Goal: Transaction & Acquisition: Purchase product/service

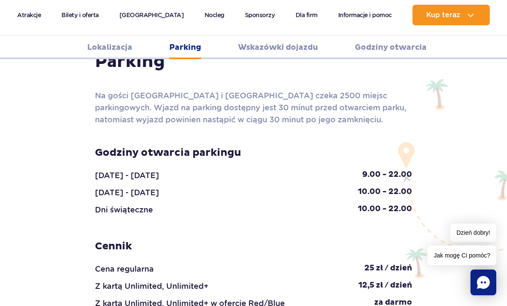
scroll to position [968, 0]
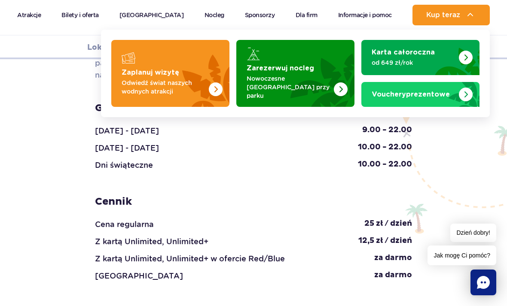
click at [198, 75] on img "Zaplanuj wizytę" at bounding box center [195, 73] width 68 height 67
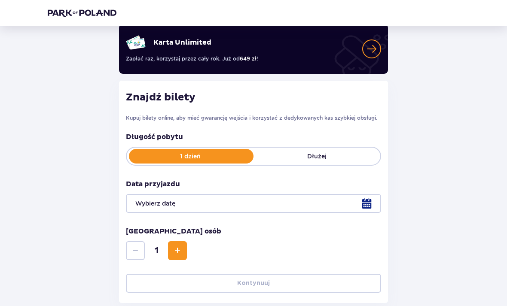
scroll to position [80, 0]
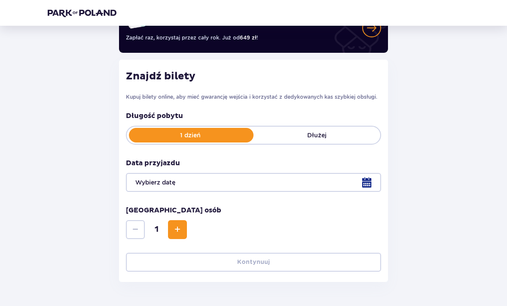
click at [249, 185] on div at bounding box center [253, 182] width 255 height 19
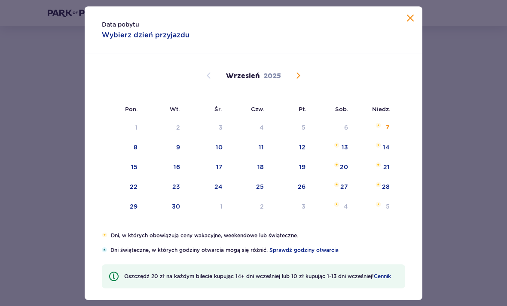
click at [300, 217] on div "3" at bounding box center [291, 207] width 42 height 19
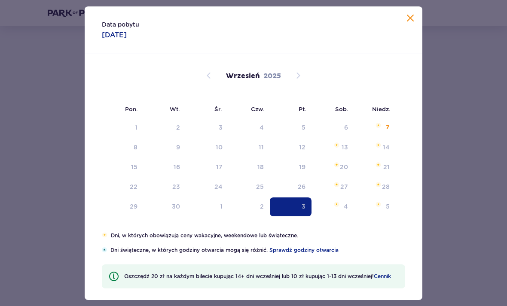
click at [305, 211] on div "3" at bounding box center [304, 206] width 4 height 9
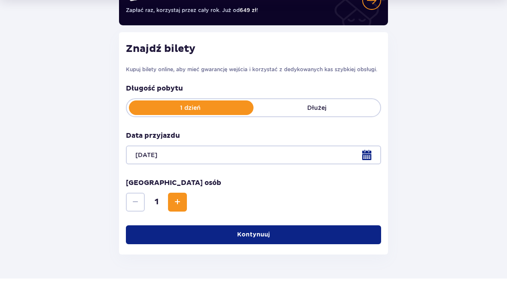
click at [256, 206] on div "Liczba osób 1" at bounding box center [253, 223] width 255 height 34
click at [355, 173] on div at bounding box center [253, 182] width 255 height 19
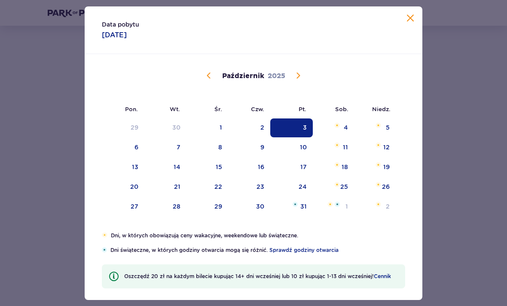
click at [262, 132] on div "2" at bounding box center [262, 127] width 4 height 9
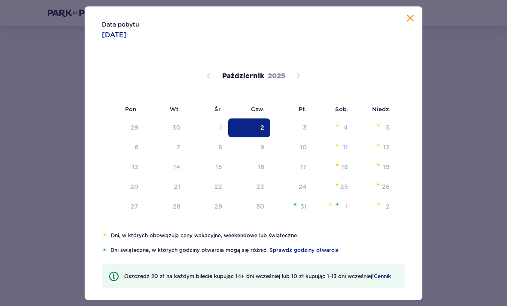
type input "02.10.25"
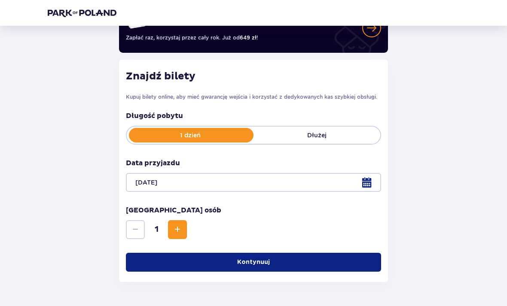
click at [174, 235] on button "Increase" at bounding box center [177, 229] width 19 height 19
click at [246, 259] on p "Kontynuuj" at bounding box center [253, 262] width 33 height 9
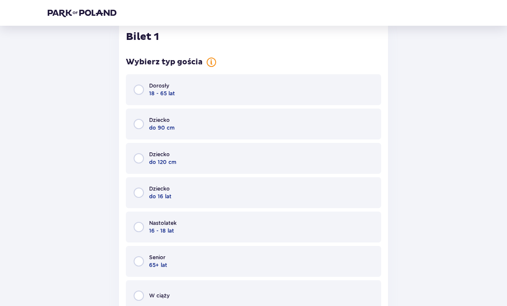
click at [338, 87] on div "Dorosły 18 - 65 lat" at bounding box center [253, 90] width 255 height 31
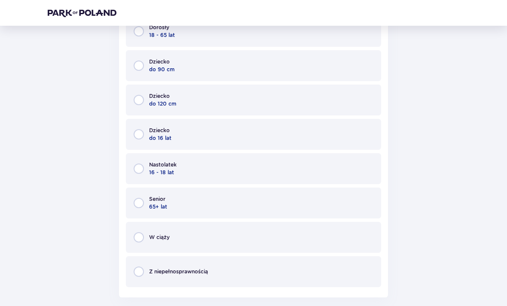
scroll to position [890, 0]
click at [307, 165] on div "Nastolatek 16 - 18 lat" at bounding box center [253, 168] width 255 height 31
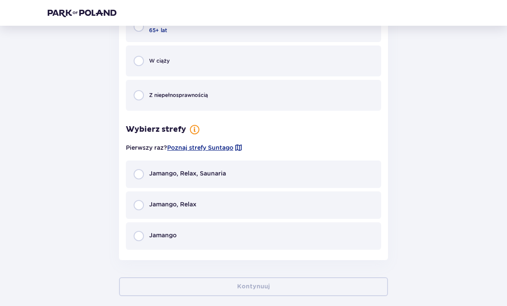
scroll to position [1081, 0]
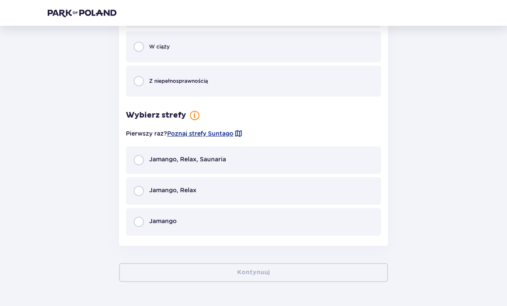
click at [322, 155] on div "Jamango, Relax, Saunaria" at bounding box center [253, 160] width 255 height 27
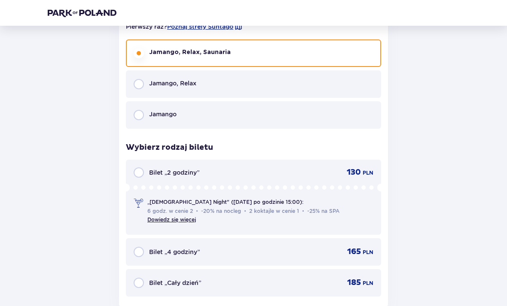
scroll to position [1247, 0]
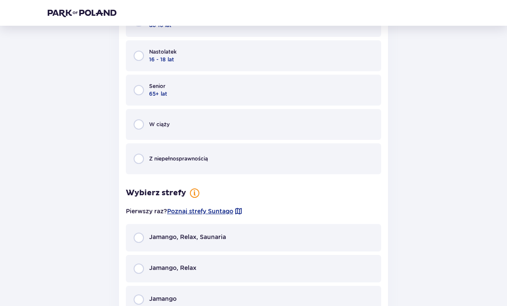
click at [281, 235] on div "Jamango, Relax, Saunaria" at bounding box center [253, 238] width 255 height 27
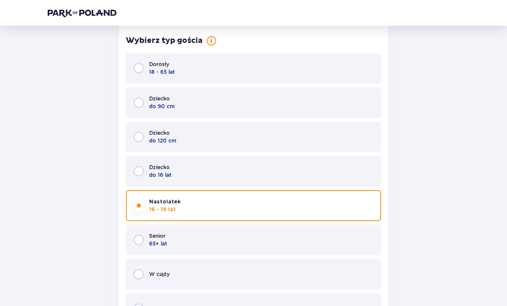
scroll to position [1020, 0]
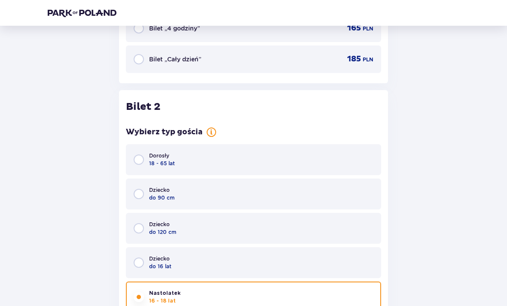
click at [332, 165] on div "Dorosły 18 - 65 lat" at bounding box center [253, 160] width 255 height 31
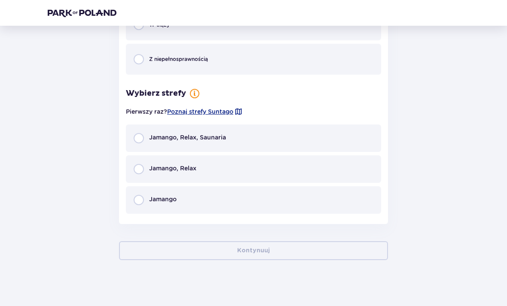
scroll to position [1274, 0]
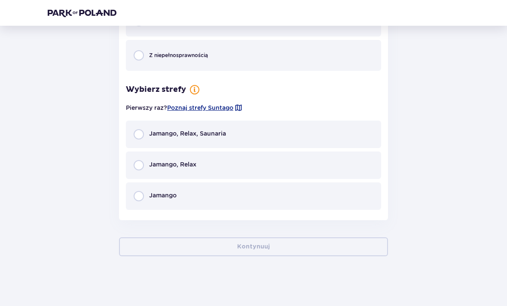
click at [349, 134] on div "Jamango, Relax, Saunaria" at bounding box center [253, 134] width 255 height 27
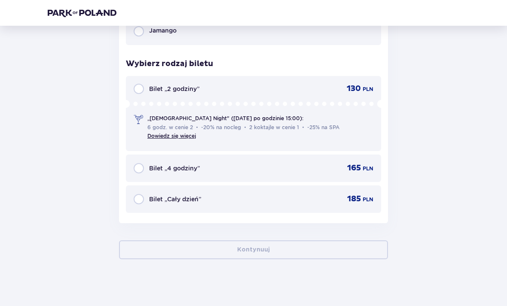
scroll to position [1441, 0]
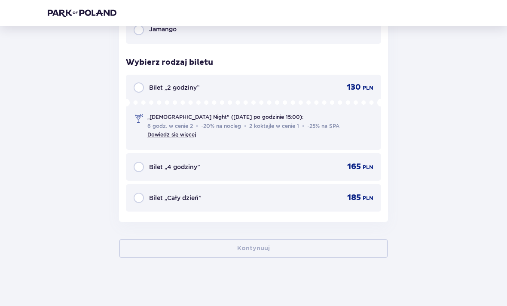
click at [328, 186] on div "Bilet „Cały dzień” 185 PLN" at bounding box center [253, 197] width 255 height 27
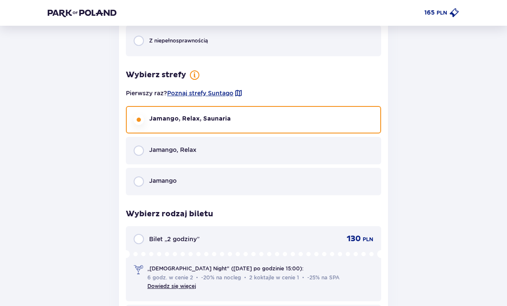
scroll to position [337, 0]
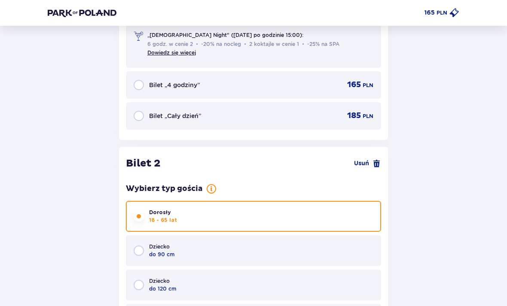
click at [366, 123] on div "Bilet „Cały dzień” 185 PLN" at bounding box center [253, 116] width 255 height 27
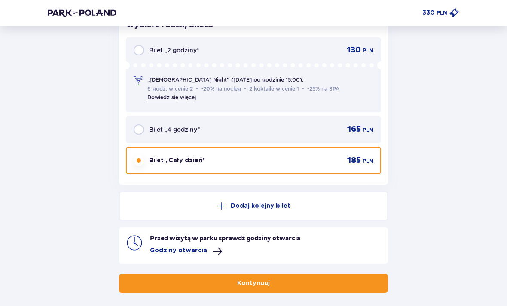
scroll to position [1485, 0]
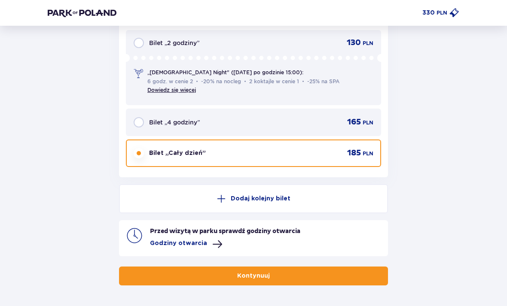
click at [180, 272] on button "Kontynuuj" at bounding box center [253, 276] width 269 height 19
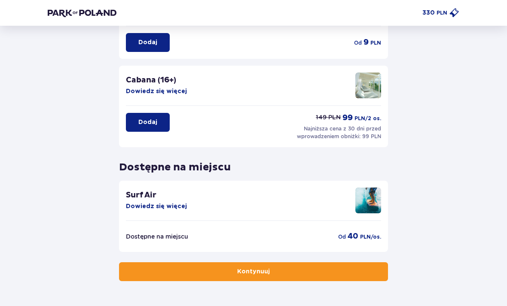
scroll to position [184, 0]
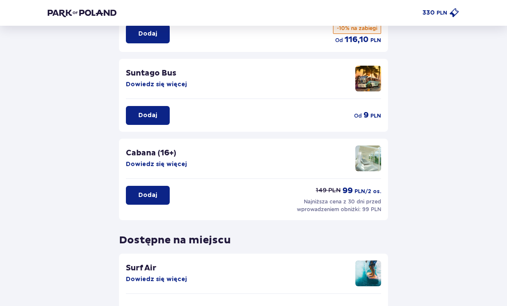
click at [166, 164] on button "Dowiedz się więcej" at bounding box center [156, 165] width 61 height 9
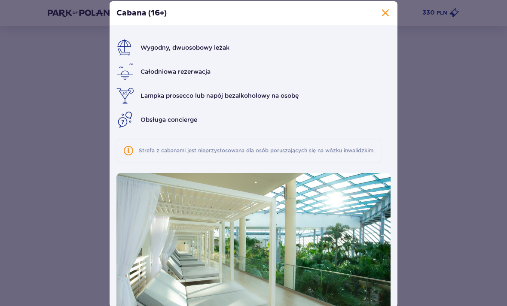
scroll to position [112, 0]
click at [133, 270] on div "Cabana (16+) Wygodny, dwuosobowy leżak Całodniowa rezerwacja Lampka prosecco lu…" at bounding box center [253, 155] width 507 height 310
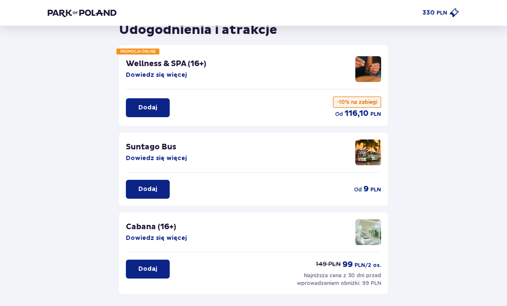
click at [169, 155] on button "Dowiedz się więcej" at bounding box center [156, 159] width 61 height 9
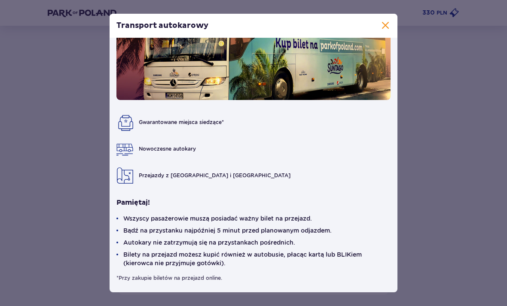
scroll to position [67, 0]
click at [389, 28] on span at bounding box center [385, 26] width 10 height 10
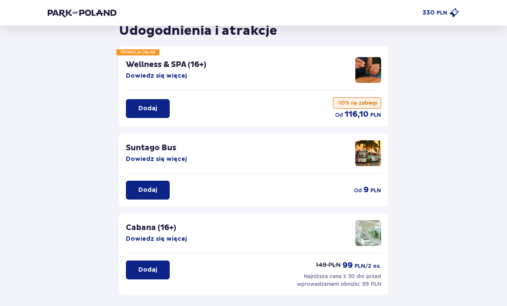
scroll to position [38, 0]
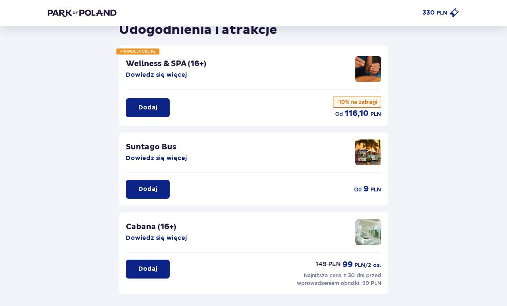
click at [158, 180] on button "Dodaj" at bounding box center [148, 189] width 44 height 19
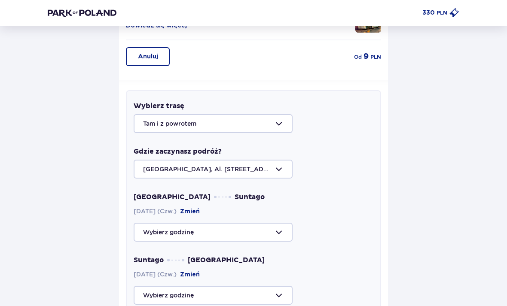
scroll to position [172, 0]
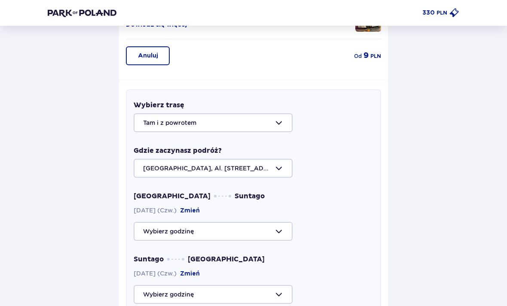
click at [217, 127] on div at bounding box center [254, 122] width 240 height 19
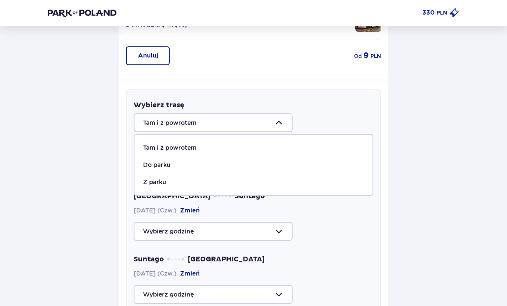
click at [219, 165] on div "Do parku" at bounding box center [253, 165] width 221 height 9
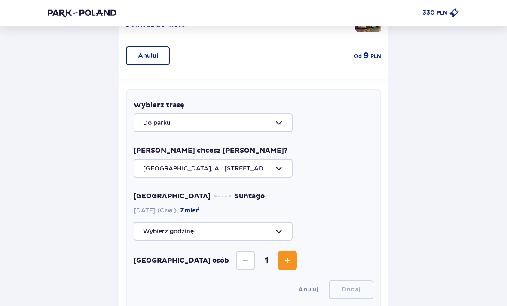
click at [271, 116] on div at bounding box center [254, 122] width 240 height 19
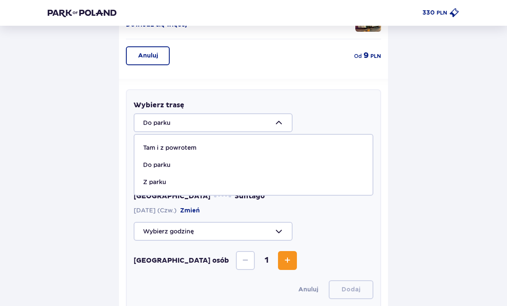
click at [236, 146] on div "Tam i z powrotem" at bounding box center [253, 148] width 221 height 9
type input "Tam i z powrotem"
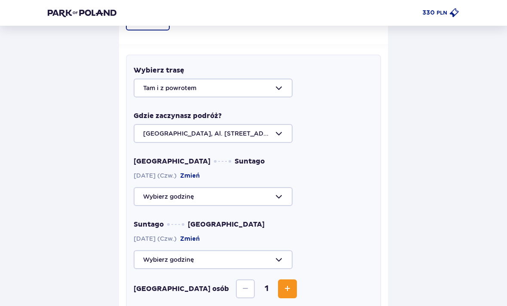
scroll to position [207, 0]
click at [248, 131] on div at bounding box center [254, 133] width 240 height 19
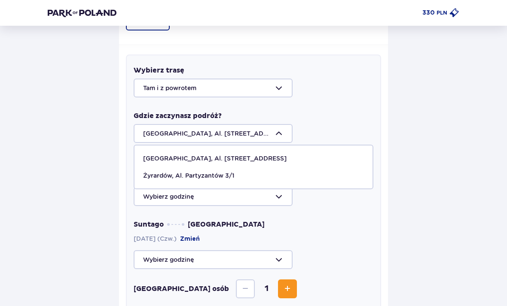
click at [160, 247] on div "Suntago Warszawa 02.10.2025 (Czw.) Zmień" at bounding box center [254, 244] width 240 height 49
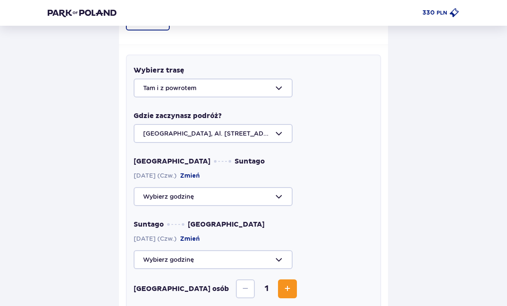
click at [217, 196] on div at bounding box center [254, 196] width 240 height 19
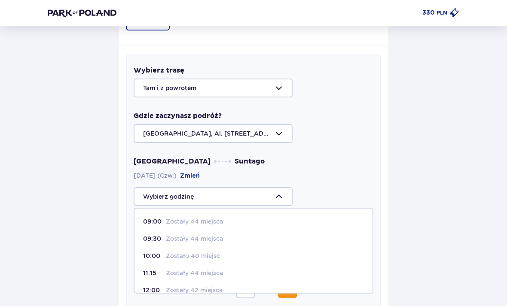
scroll to position [0, 0]
click at [223, 223] on div "09:00 Zostały 44 miejsca" at bounding box center [253, 221] width 221 height 9
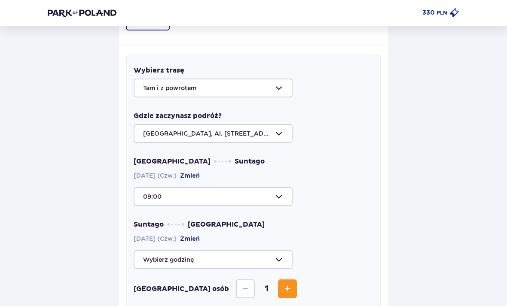
type input "09:00"
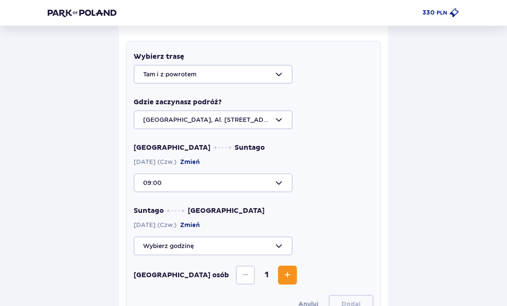
scroll to position [235, 0]
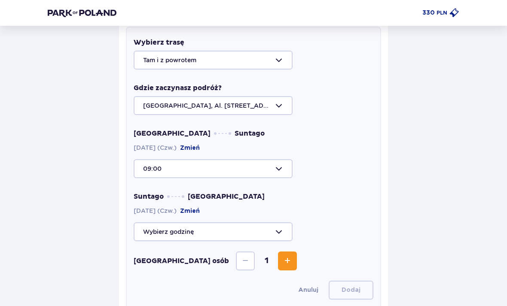
click at [213, 229] on div at bounding box center [254, 232] width 240 height 19
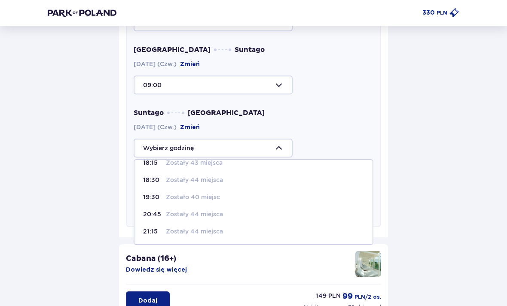
scroll to position [312, 0]
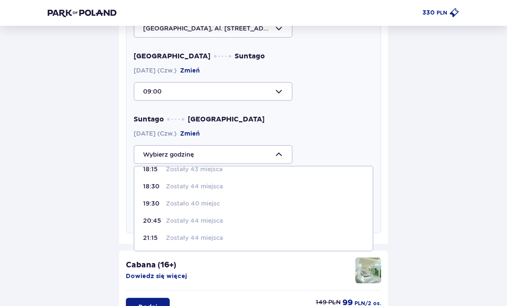
click at [228, 238] on div "21:15 Zostały 44 miejsca" at bounding box center [253, 238] width 221 height 9
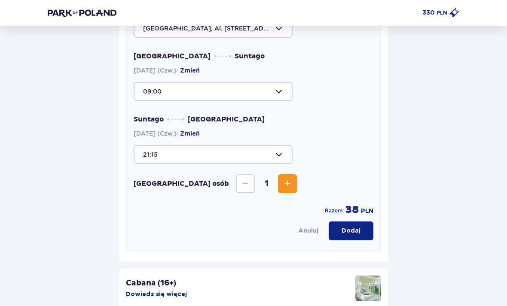
type input "21:15"
click at [285, 141] on div "Suntago Warszawa 02.10.2025 (Czw.) Zmień 21:15" at bounding box center [254, 139] width 240 height 49
click at [264, 155] on div at bounding box center [254, 154] width 240 height 19
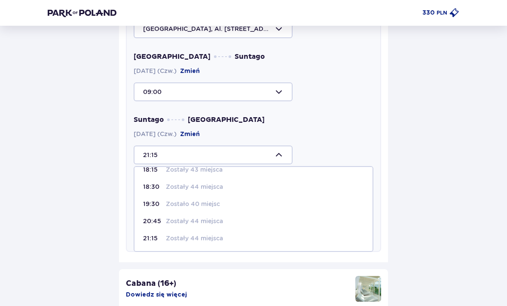
scroll to position [45, 0]
click at [195, 272] on div "Cabana (16+) Dowiedz się więcej Dodaj 149 PLN 99 PLN /2 os. Najniższa cena z 30…" at bounding box center [253, 311] width 269 height 82
click at [212, 161] on div at bounding box center [254, 155] width 240 height 19
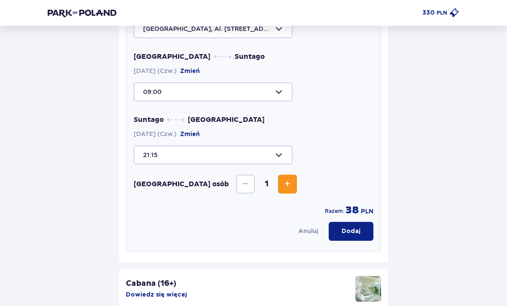
click at [281, 95] on div at bounding box center [254, 91] width 240 height 19
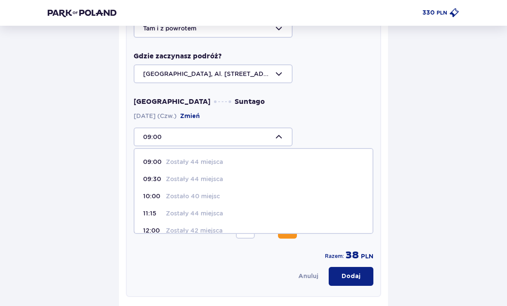
scroll to position [0, 0]
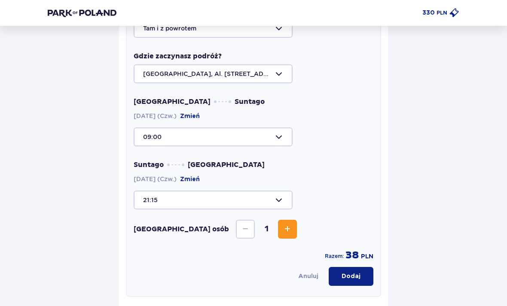
click at [192, 286] on div "Anuluj Dodaj" at bounding box center [254, 276] width 240 height 19
click at [230, 199] on div at bounding box center [254, 200] width 240 height 19
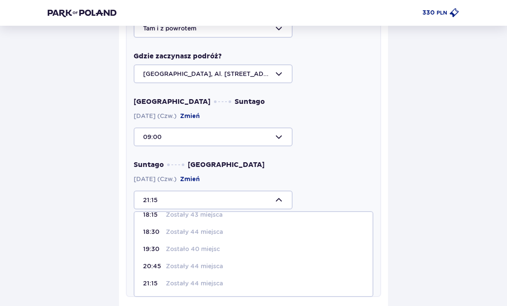
scroll to position [45, 0]
click at [244, 196] on div at bounding box center [254, 200] width 240 height 19
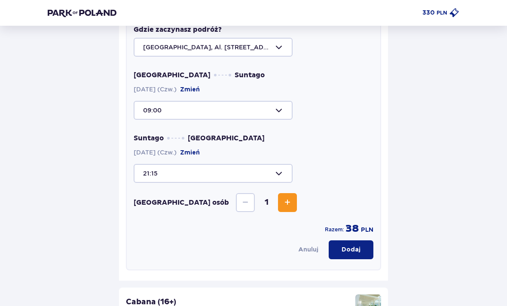
scroll to position [296, 0]
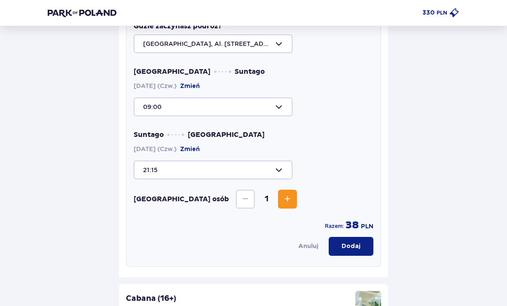
click at [282, 200] on span "Increase" at bounding box center [287, 199] width 10 height 10
click at [236, 196] on button "Decrease" at bounding box center [245, 199] width 19 height 19
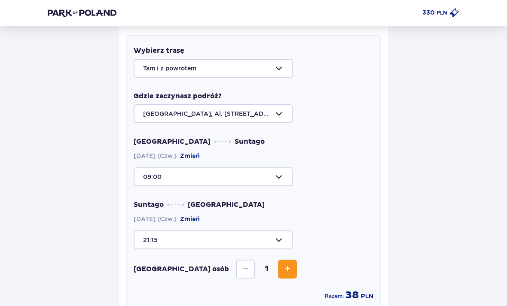
scroll to position [226, 0]
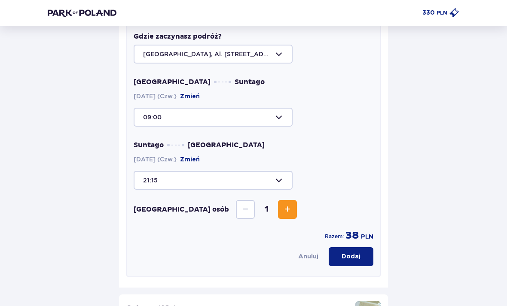
click at [278, 208] on button "Increase" at bounding box center [287, 210] width 19 height 19
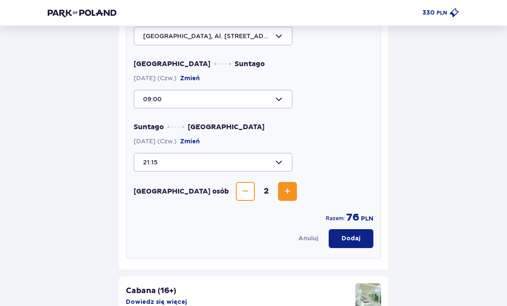
scroll to position [270, 0]
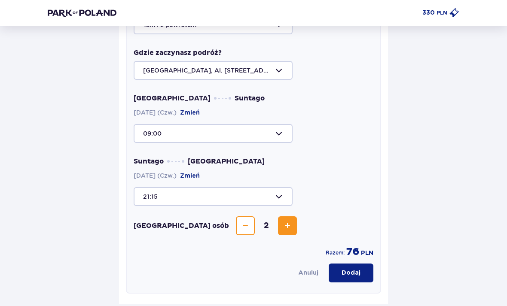
click at [339, 170] on div "Suntago Warszawa 02.10.2025 (Czw.) Zmień 21:15" at bounding box center [254, 181] width 240 height 49
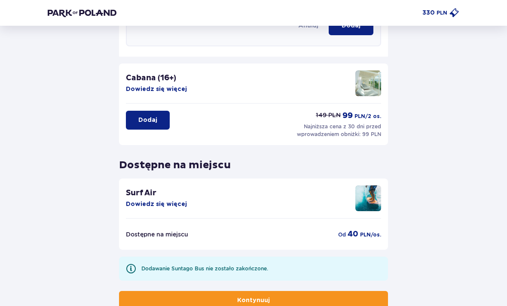
scroll to position [545, 0]
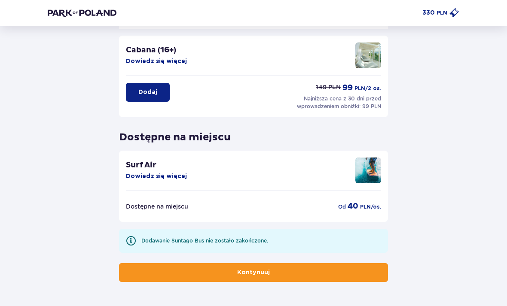
click at [299, 277] on button "Kontynuuj" at bounding box center [253, 272] width 269 height 19
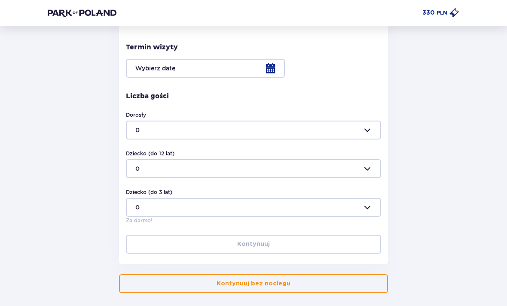
scroll to position [239, 0]
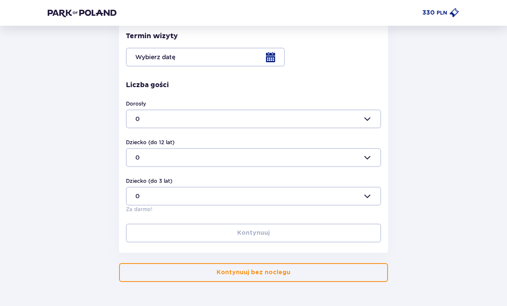
click at [249, 267] on button "Kontynuuj bez noclegu" at bounding box center [253, 272] width 269 height 19
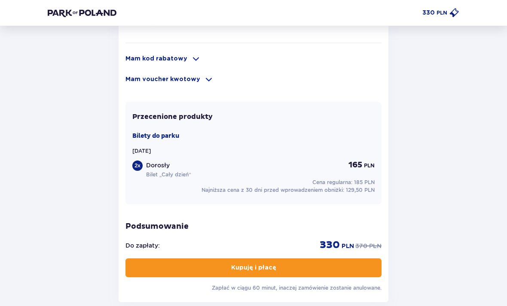
scroll to position [632, 0]
